Goal: Task Accomplishment & Management: Use online tool/utility

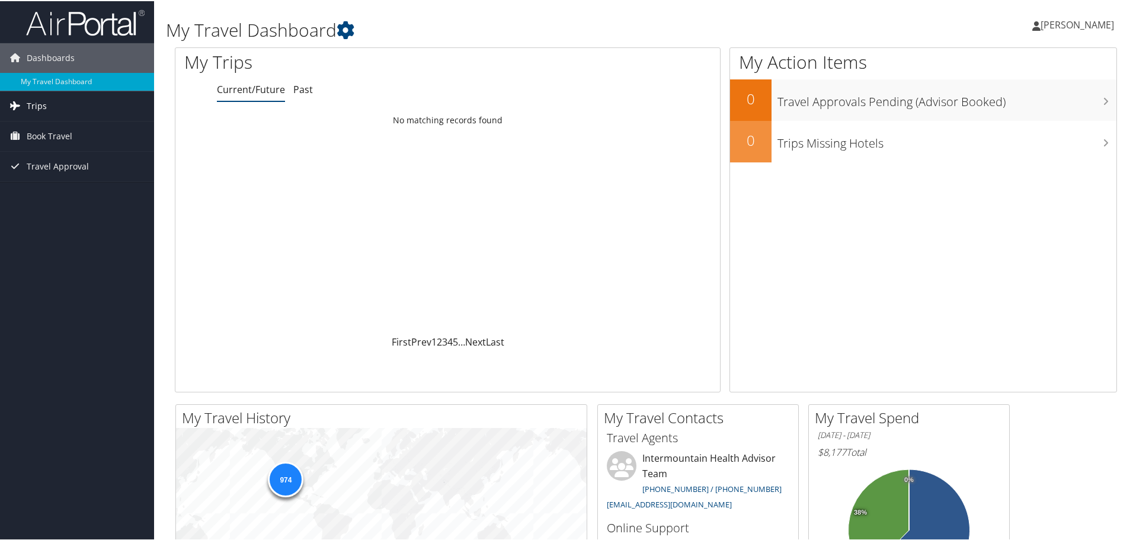
click at [30, 104] on span "Trips" at bounding box center [37, 105] width 20 height 30
click at [41, 191] on span "Book Travel" at bounding box center [50, 189] width 46 height 30
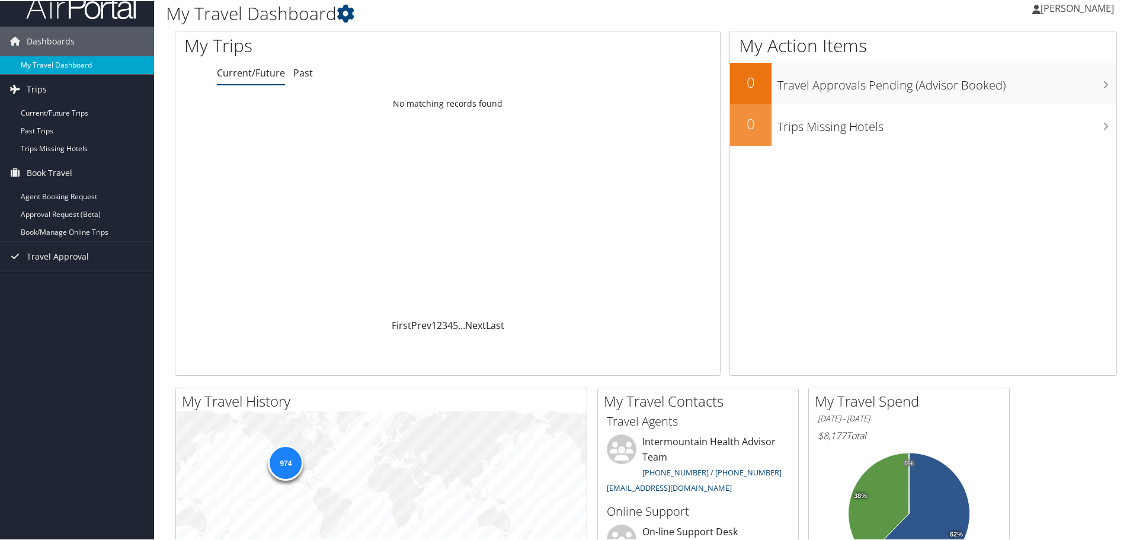
scroll to position [12, 0]
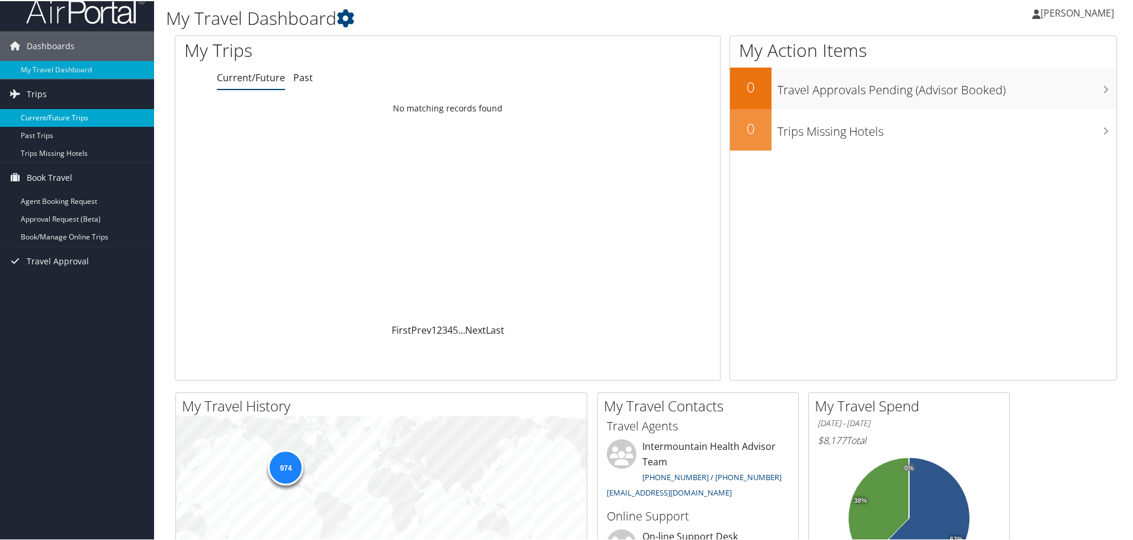
click at [47, 118] on link "Current/Future Trips" at bounding box center [77, 117] width 154 height 18
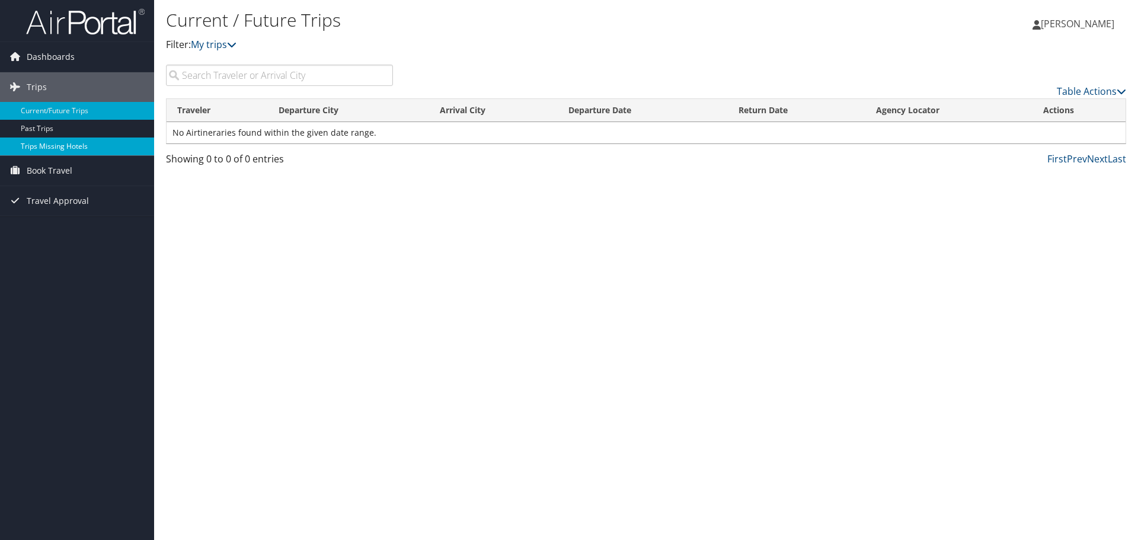
click at [64, 150] on link "Trips Missing Hotels" at bounding box center [77, 146] width 154 height 18
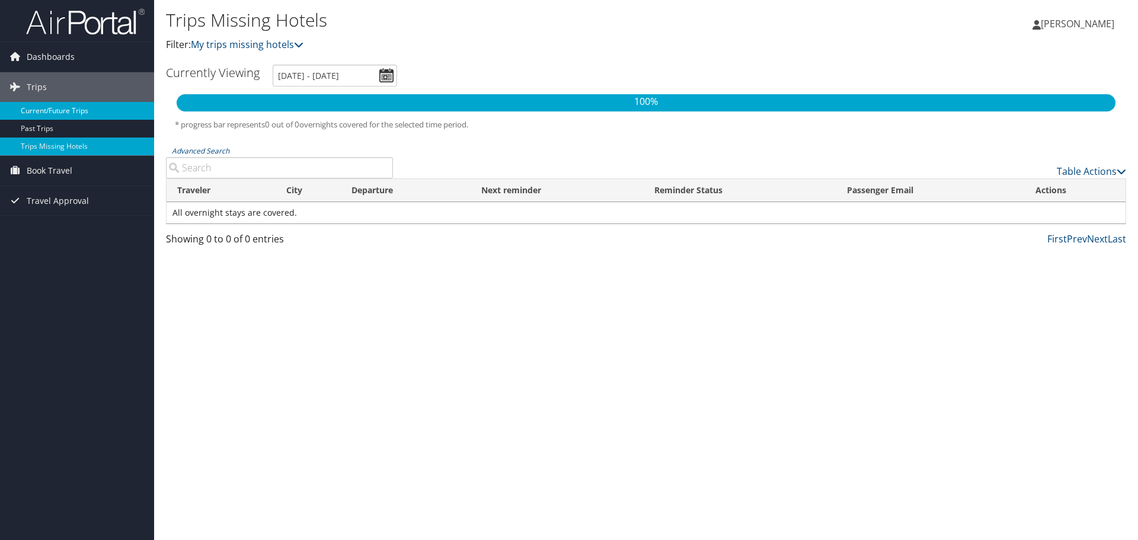
click at [28, 113] on link "Current/Future Trips" at bounding box center [77, 111] width 154 height 18
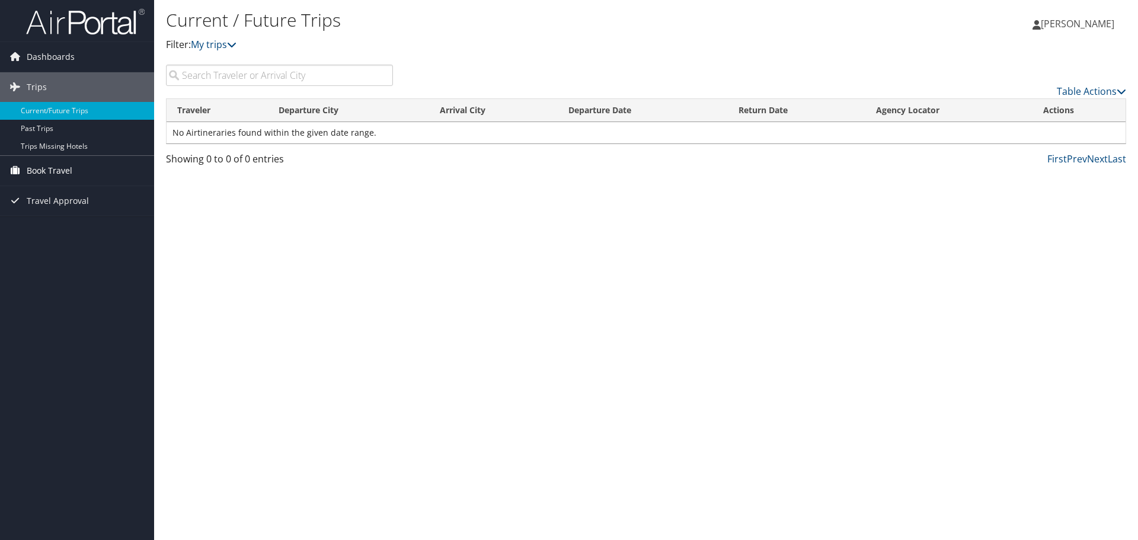
click at [43, 164] on span "Book Travel" at bounding box center [50, 171] width 46 height 30
click at [43, 231] on link "Book/Manage Online Trips" at bounding box center [77, 230] width 154 height 18
